Goal: Transaction & Acquisition: Purchase product/service

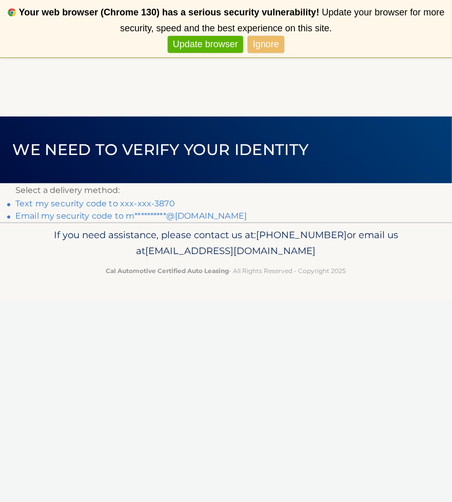
click at [77, 203] on link "Text my security code to xxx-xxx-3870" at bounding box center [95, 204] width 160 height 10
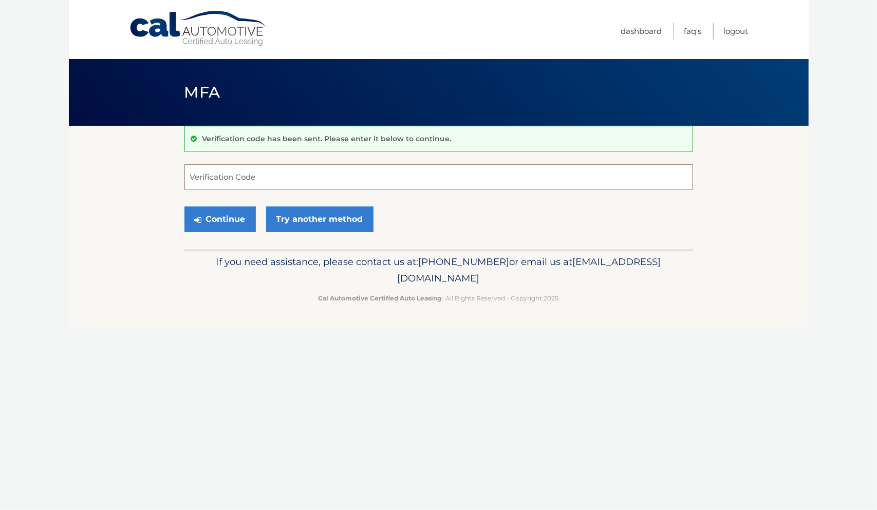
click at [215, 175] on input "Verification Code" at bounding box center [438, 177] width 508 height 26
type input "981282"
click at [238, 219] on button "Continue" at bounding box center [219, 219] width 71 height 26
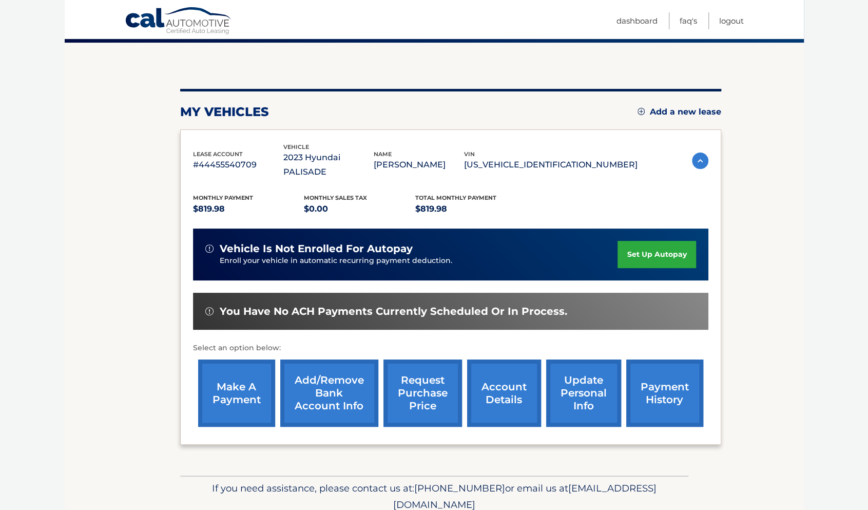
scroll to position [85, 0]
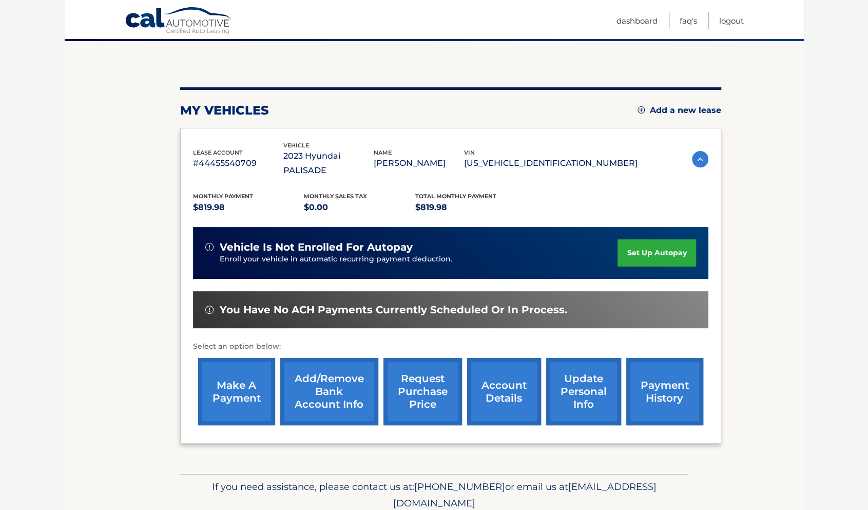
click at [250, 380] on link "make a payment" at bounding box center [236, 391] width 77 height 67
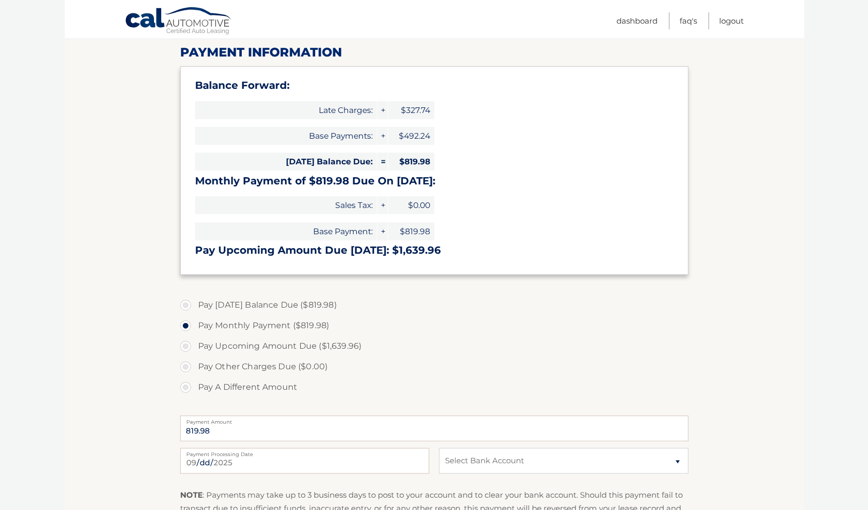
scroll to position [128, 0]
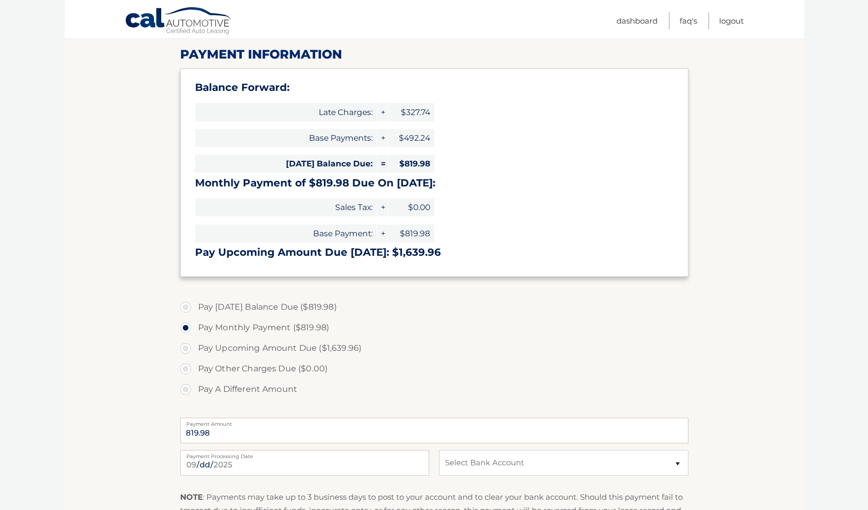
click at [185, 304] on label "Pay Today's Balance Due ($819.98)" at bounding box center [434, 307] width 508 height 21
click at [185, 304] on input "Pay Today's Balance Due ($819.98)" at bounding box center [189, 305] width 10 height 16
radio input "true"
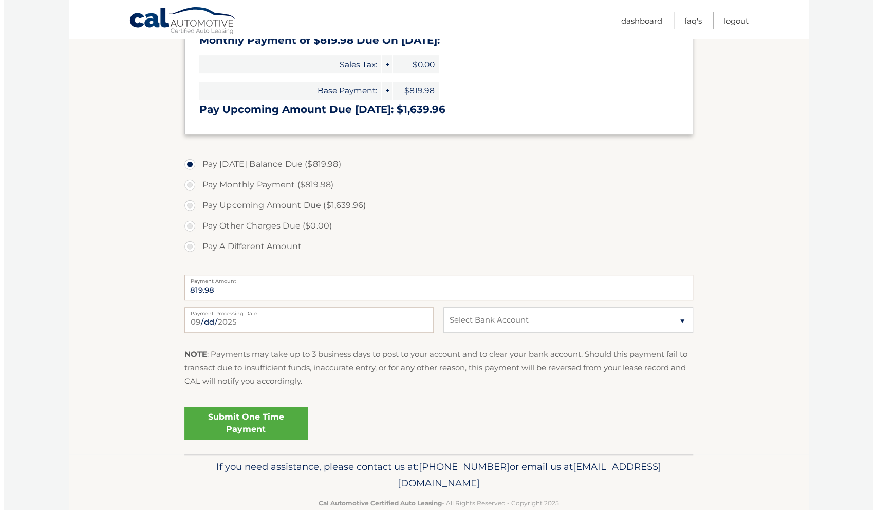
scroll to position [274, 0]
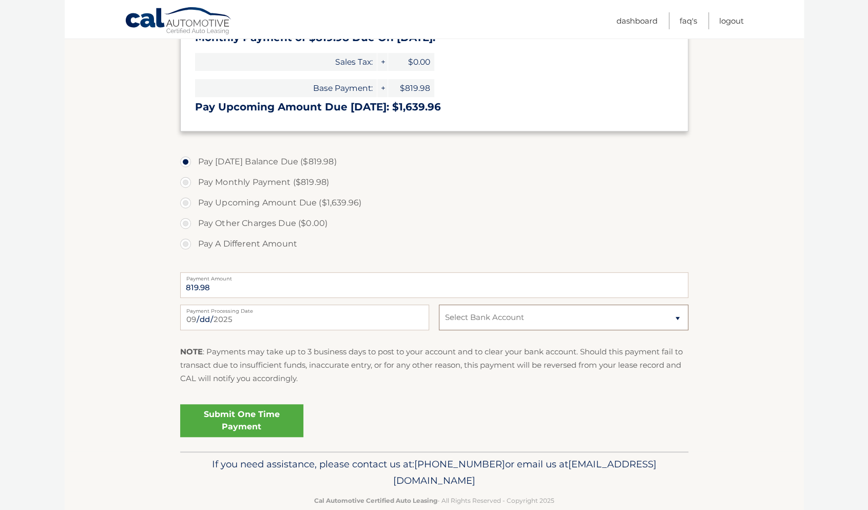
click at [676, 314] on select "Select Bank Account Checking NORTHFIELD BANK *****1688 Checking SANTANDER *****…" at bounding box center [563, 318] width 249 height 26
select select "NGEwYTE3NDMtZjVlZS00NmQ2LWE0NGUtMmE0MTJlNTg4MGVi"
click at [439, 305] on select "Select Bank Account Checking NORTHFIELD BANK *****1688 Checking SANTANDER *****…" at bounding box center [563, 318] width 249 height 26
click at [265, 420] on link "Submit One Time Payment" at bounding box center [241, 420] width 123 height 33
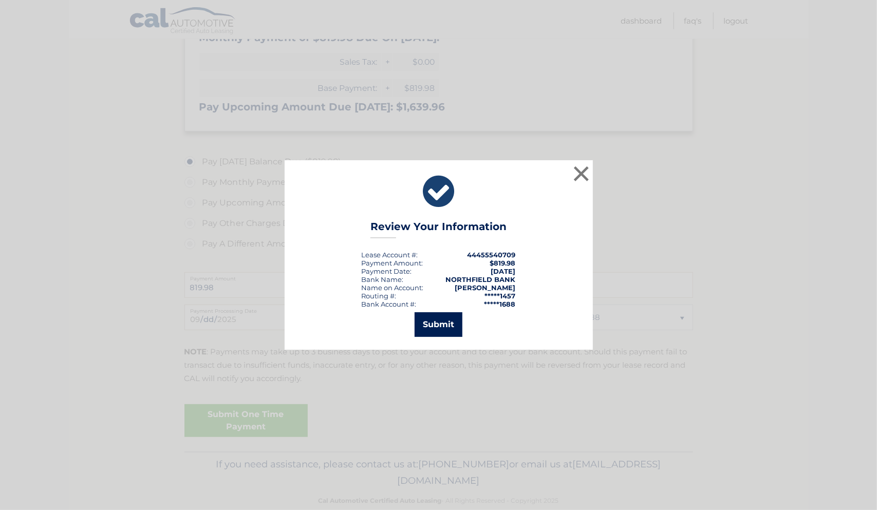
click at [441, 325] on button "Submit" at bounding box center [438, 324] width 48 height 25
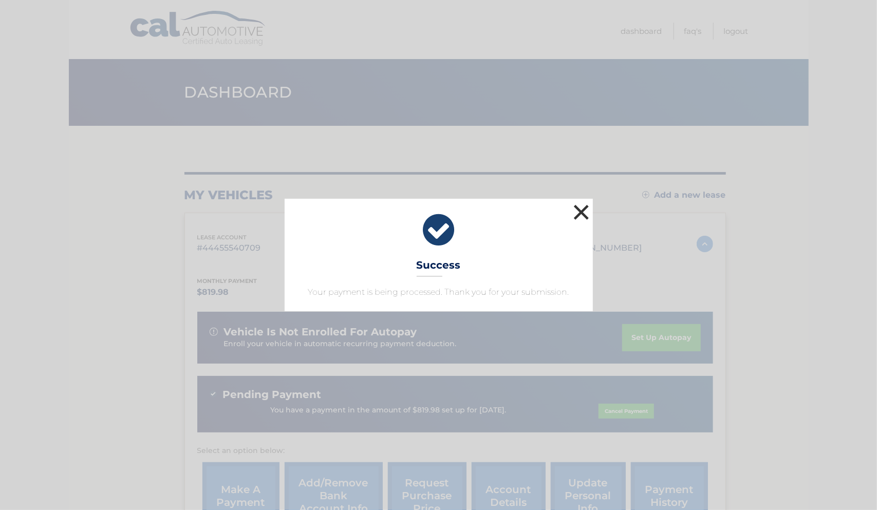
click at [578, 213] on button "×" at bounding box center [581, 212] width 21 height 21
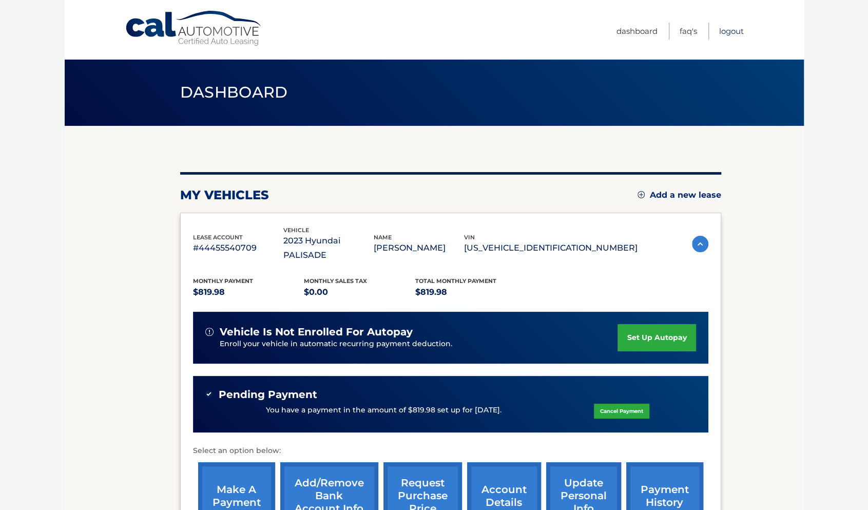
click at [741, 31] on link "Logout" at bounding box center [732, 31] width 25 height 17
